Goal: Find contact information: Find contact information

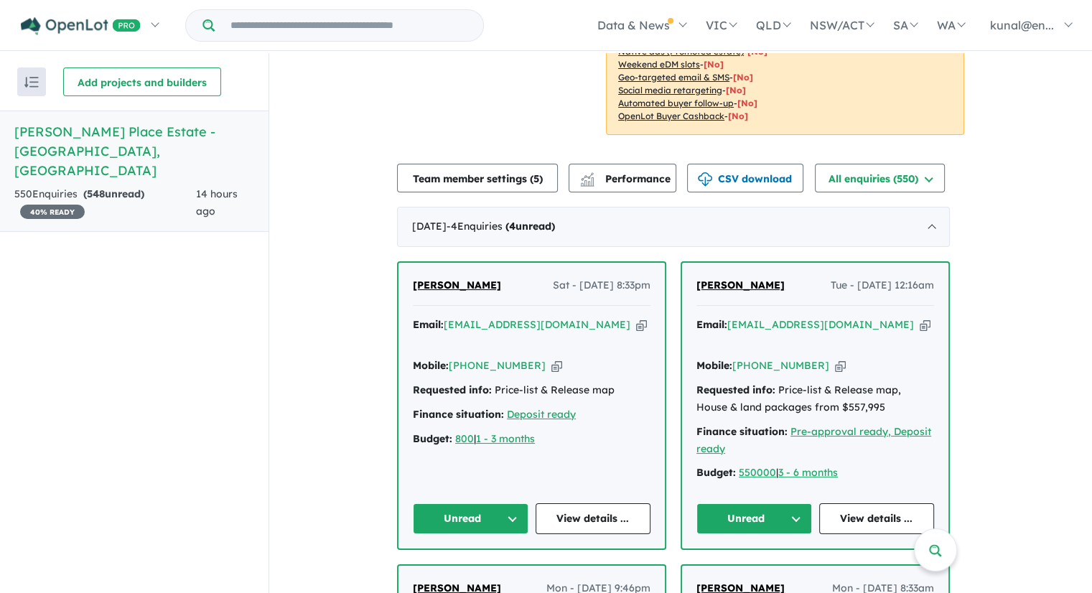
scroll to position [502, 0]
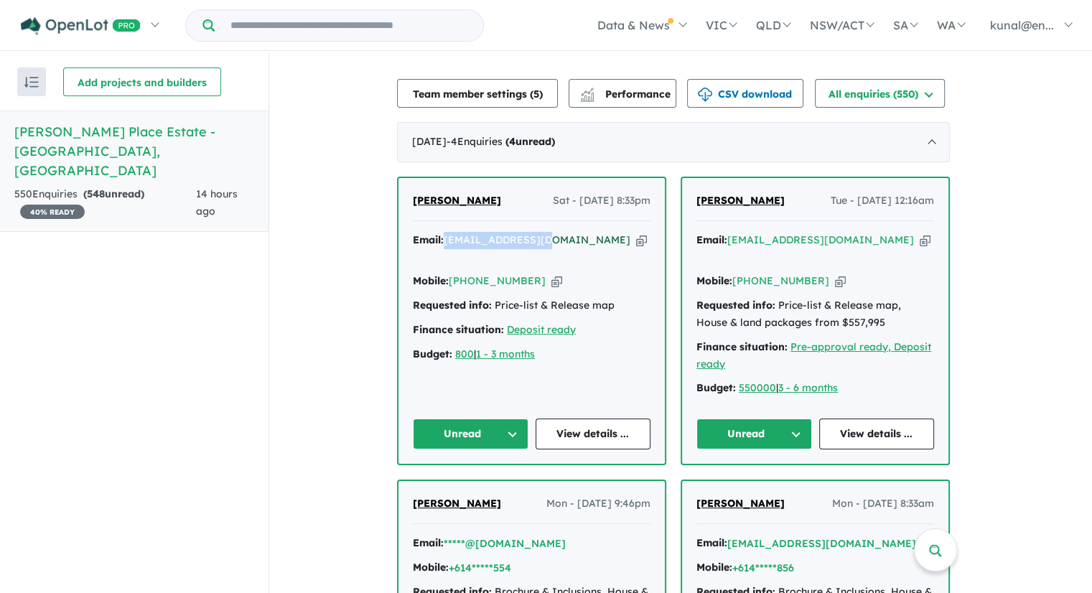
drag, startPoint x: 548, startPoint y: 219, endPoint x: 453, endPoint y: 222, distance: 95.5
click at [453, 232] on div "Email: [EMAIL_ADDRESS][DOMAIN_NAME] Copied!" at bounding box center [532, 249] width 238 height 34
copy a%20Atkinson%20Place%20Estate%20-%20Truganina"] "[EMAIL_ADDRESS][DOMAIN_NAME]"
drag, startPoint x: 532, startPoint y: 243, endPoint x: 477, endPoint y: 248, distance: 55.4
click at [477, 273] on div "Mobile: [PHONE_NUMBER] Copied!" at bounding box center [532, 281] width 238 height 17
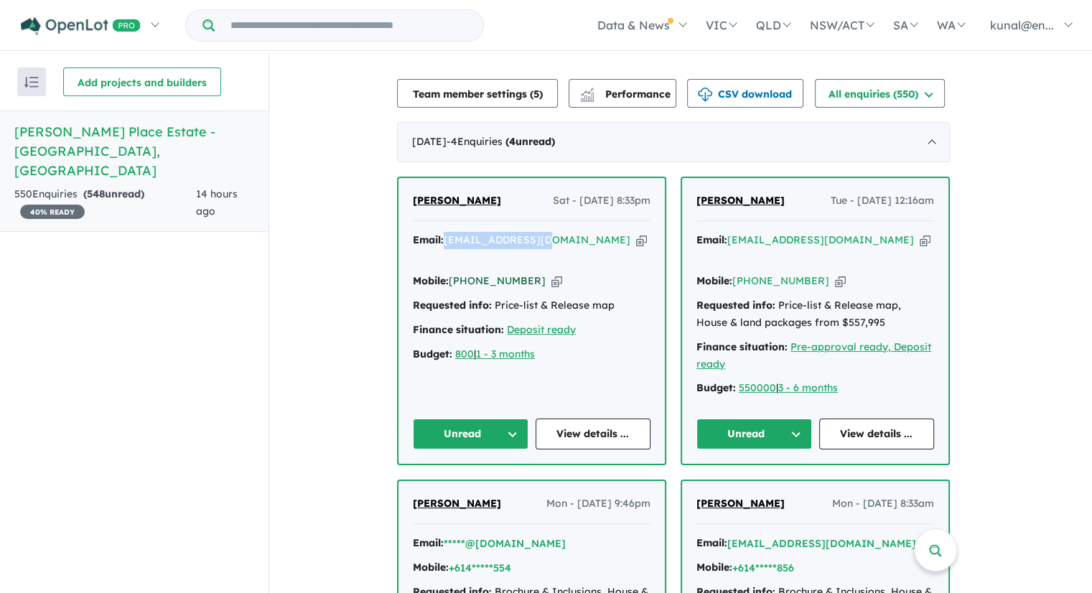
copy link "493 210 642"
drag, startPoint x: 532, startPoint y: 241, endPoint x: 458, endPoint y: 242, distance: 73.9
click at [458, 273] on div "Mobile: [PHONE_NUMBER] Copied!" at bounding box center [532, 281] width 238 height 17
copy link "[PHONE_NUMBER]"
